Goal: Use online tool/utility: Utilize a website feature to perform a specific function

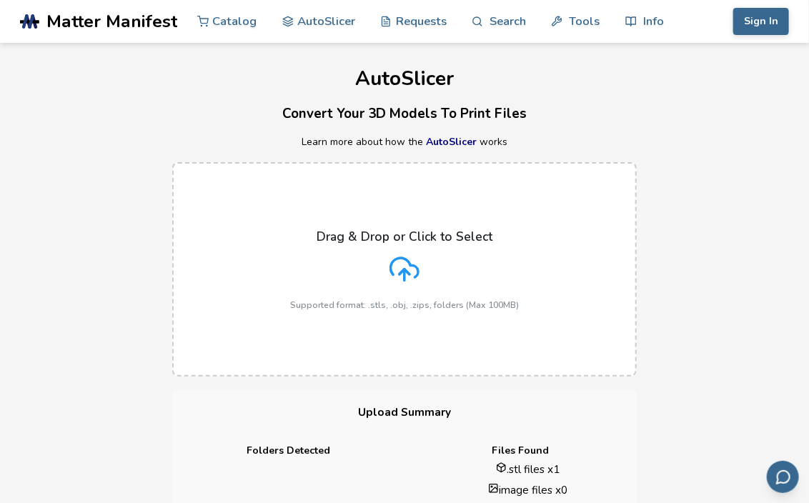
click at [467, 229] on p "Drag & Drop or Click to Select" at bounding box center [405, 236] width 176 height 14
click at [0, 0] on input "Drag & Drop or Click to Select Supported format: .stls, .obj, .zips, folders (M…" at bounding box center [0, 0] width 0 height 0
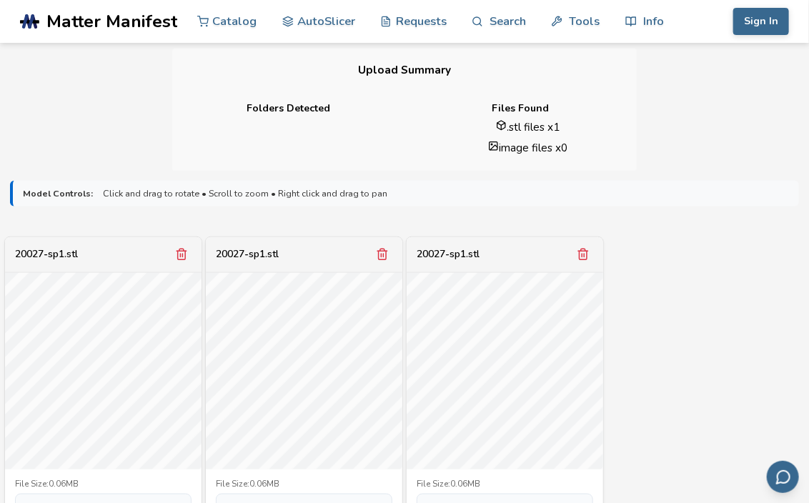
scroll to position [380, 0]
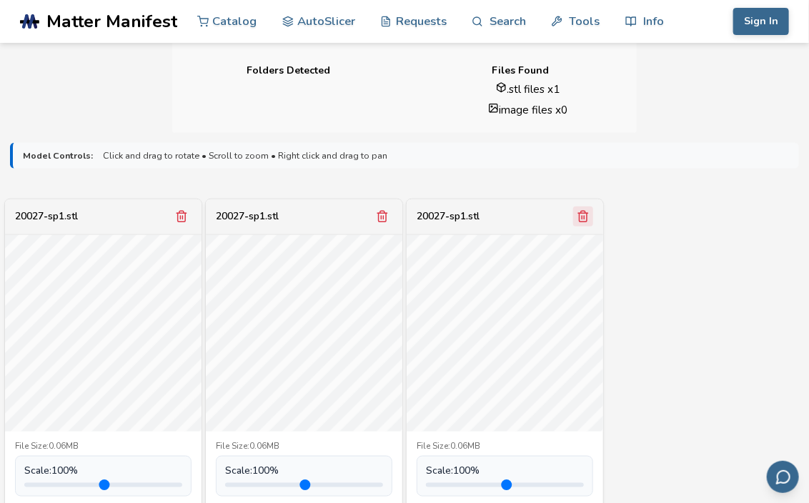
click at [577, 214] on icon "Remove model" at bounding box center [583, 216] width 13 height 13
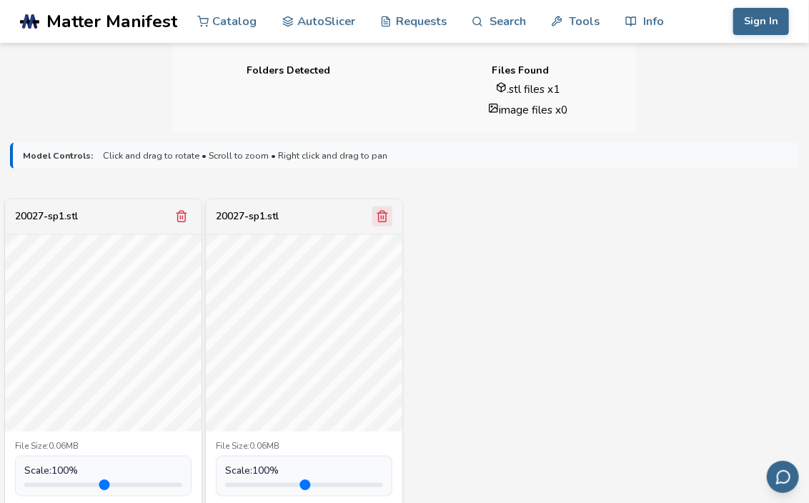
click at [387, 216] on icon "Remove model" at bounding box center [382, 216] width 13 height 13
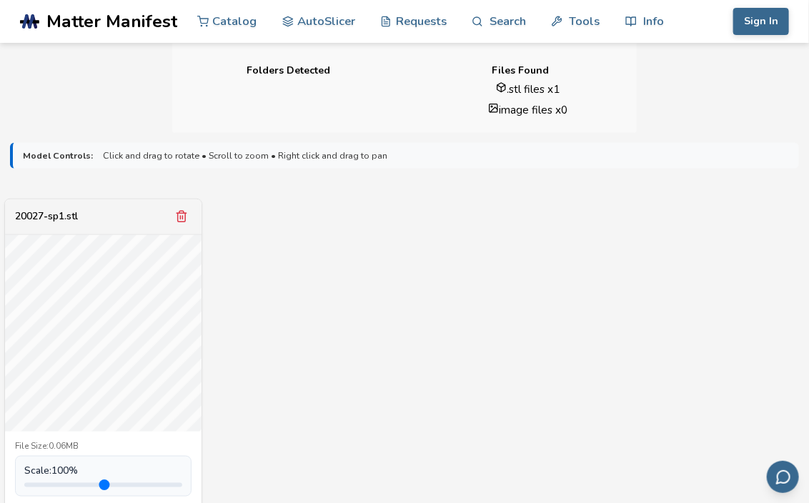
scroll to position [495, 0]
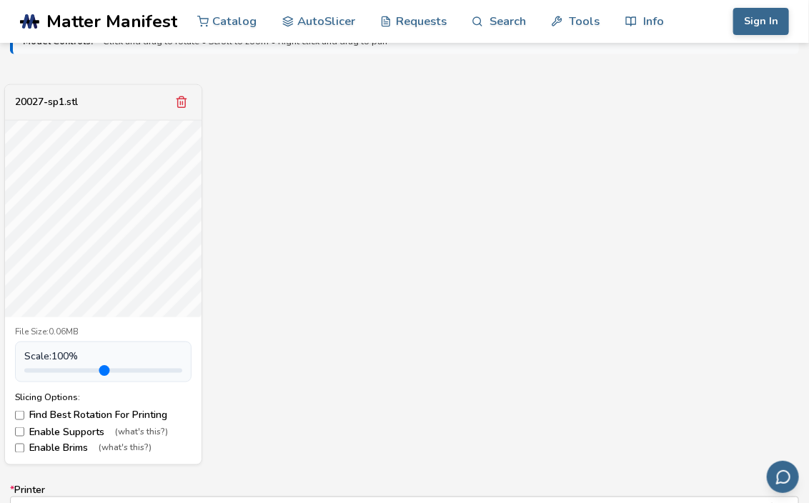
click at [497, 225] on div "20027-sp1.stl File Size: 0.06MB Scale: 100 % Slicing Options: Find Best Rotatio…" at bounding box center [404, 274] width 789 height 381
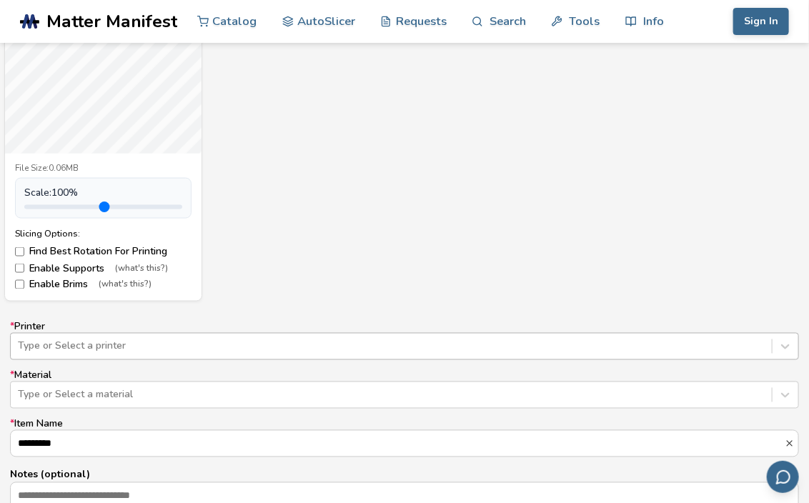
scroll to position [741, 0]
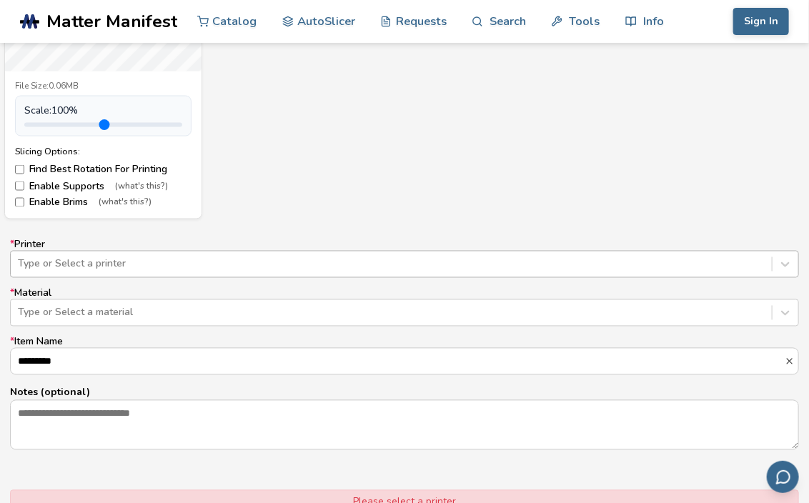
click at [232, 278] on div "Type or Select a printer" at bounding box center [404, 264] width 789 height 27
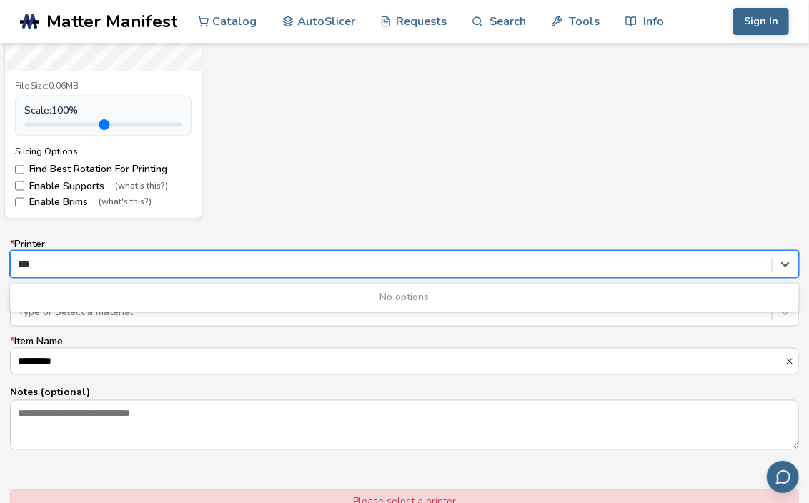
type input "***"
click at [359, 210] on div "20027-sp1.stl File Size: 0.06MB Scale: 100 % Slicing Options: Find Best Rotatio…" at bounding box center [404, 28] width 789 height 381
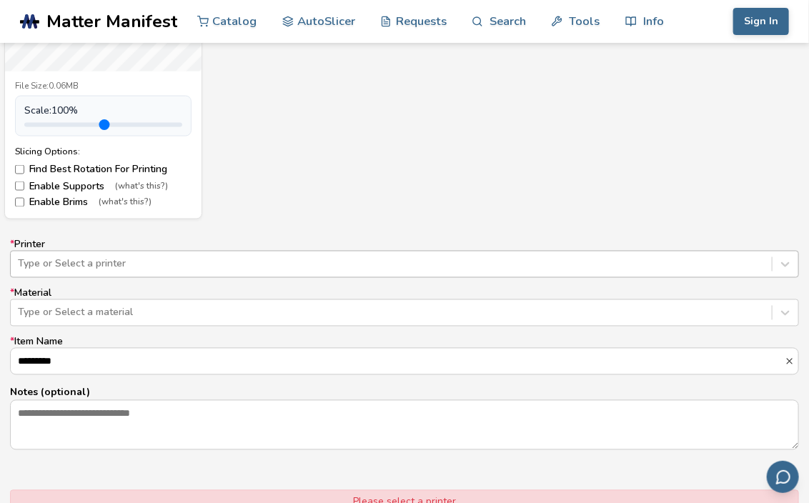
click at [125, 268] on div at bounding box center [391, 264] width 747 height 14
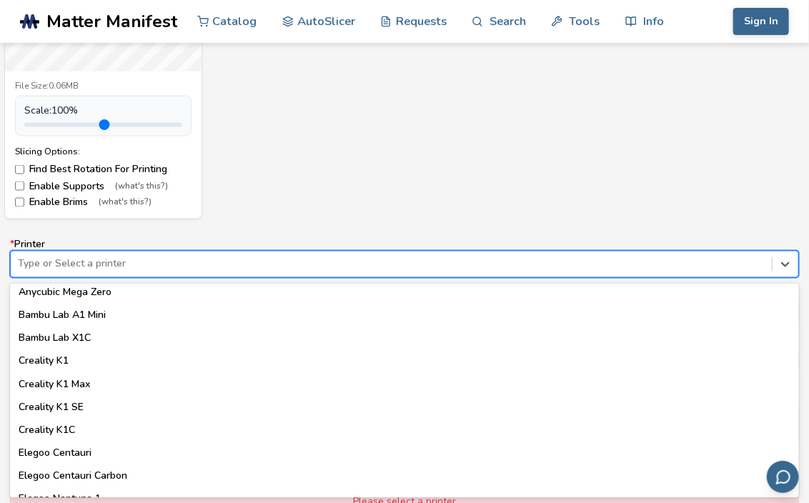
scroll to position [0, 0]
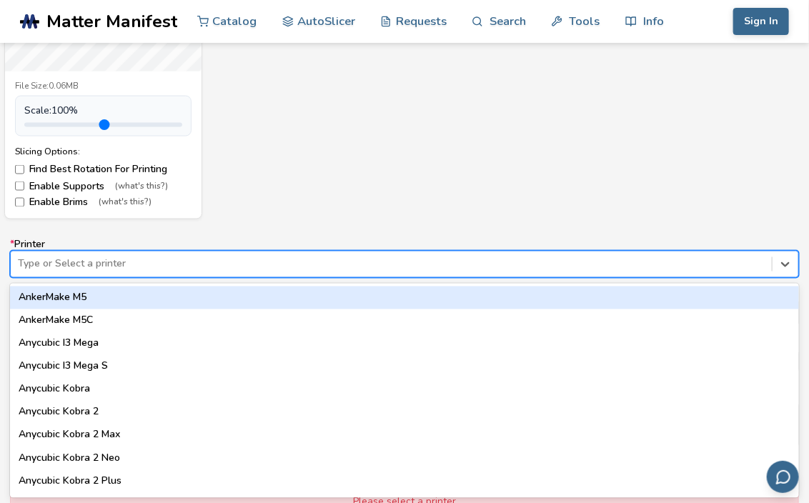
click at [219, 297] on div "AnkerMake M5" at bounding box center [404, 298] width 789 height 23
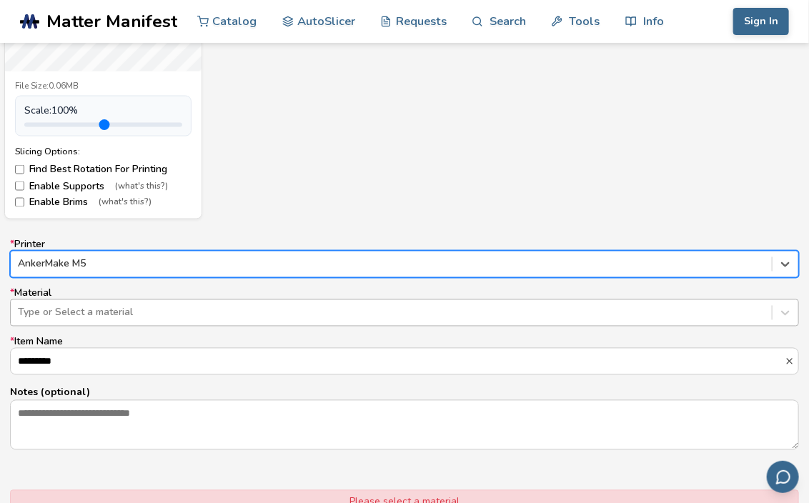
click at [224, 308] on div at bounding box center [391, 313] width 747 height 14
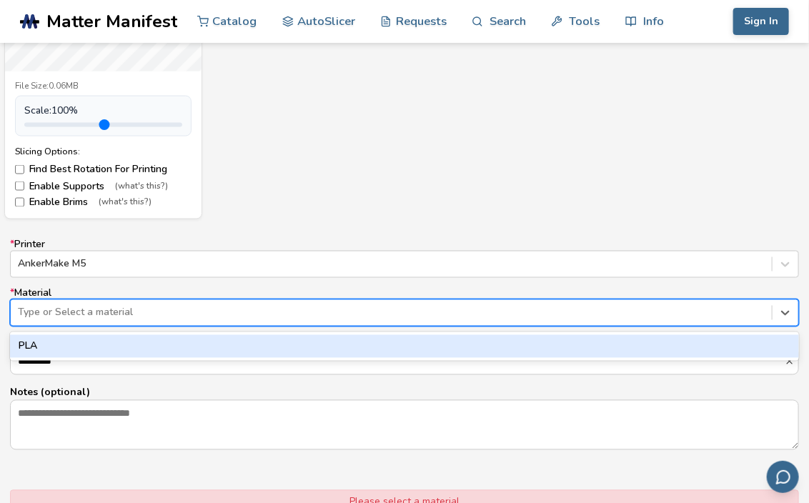
click at [122, 346] on div "PLA" at bounding box center [404, 346] width 789 height 23
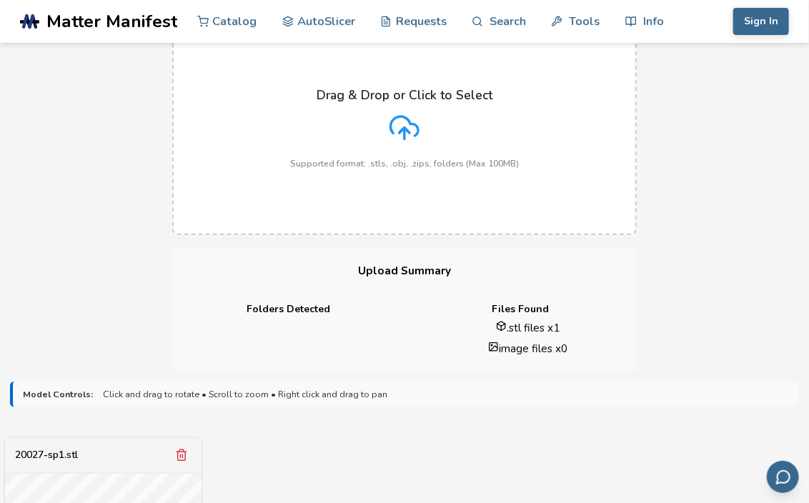
scroll to position [520, 0]
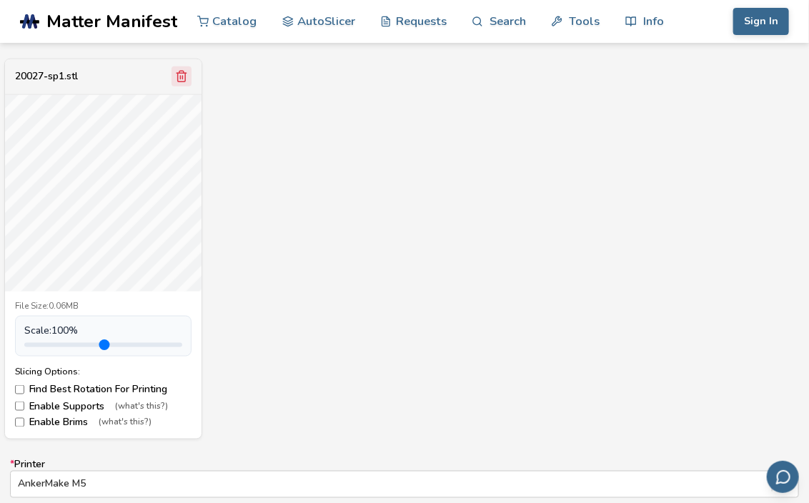
click at [182, 81] on icon "Remove model" at bounding box center [181, 76] width 8 height 11
